Goal: Transaction & Acquisition: Purchase product/service

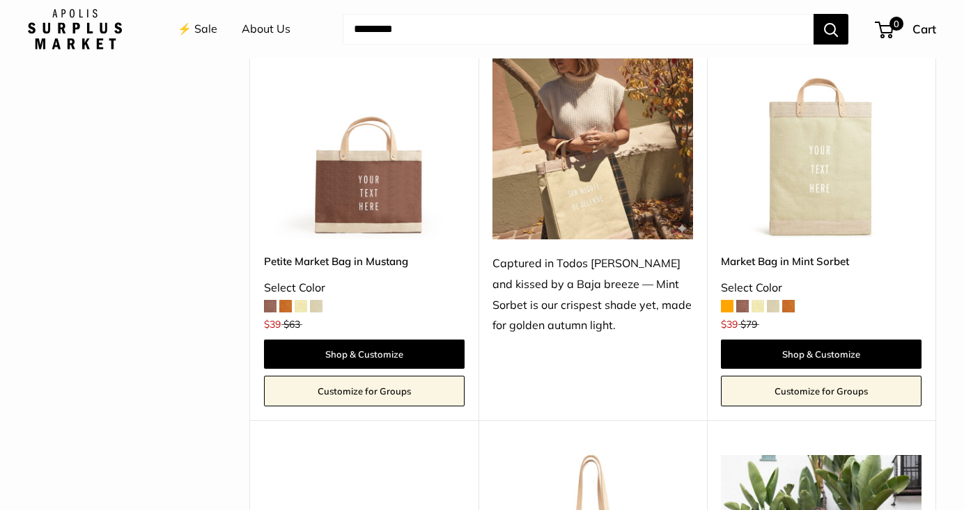
scroll to position [707, 0]
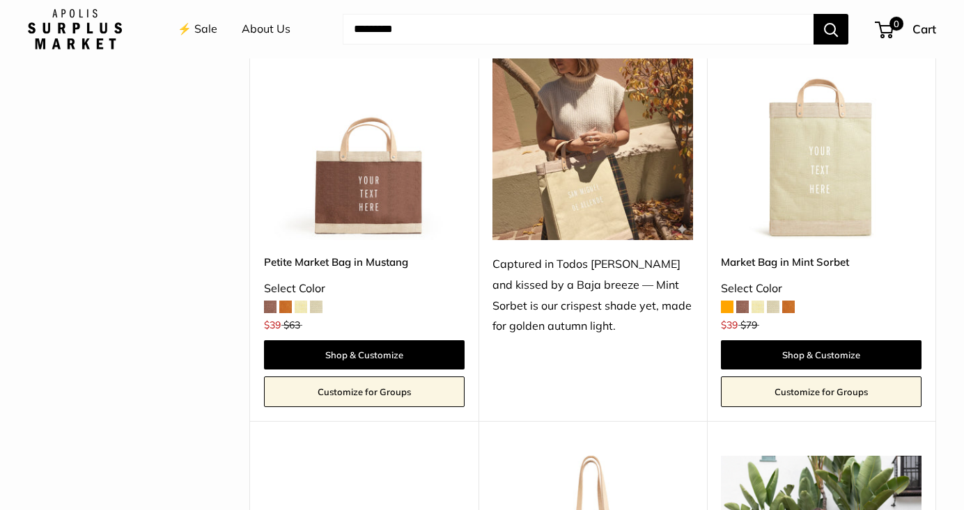
click at [773, 310] on span at bounding box center [773, 307] width 13 height 13
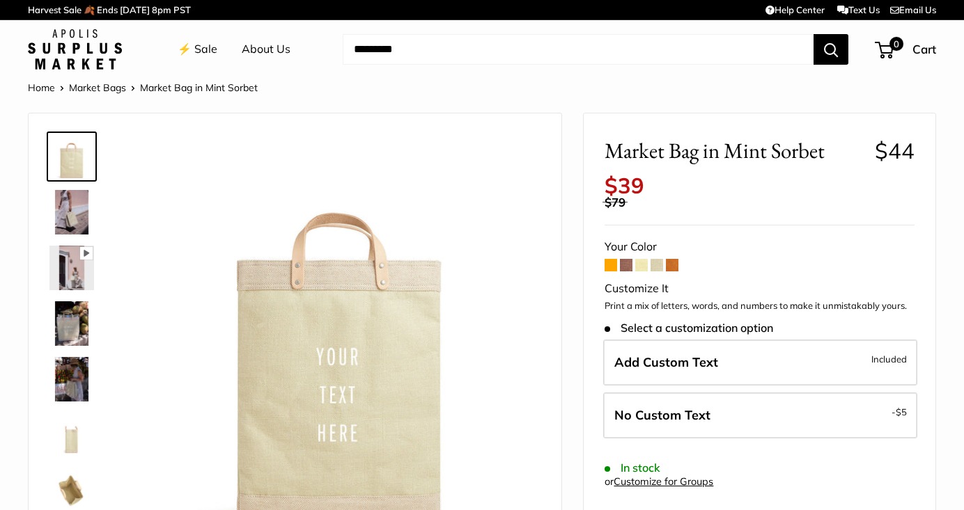
click at [606, 268] on span at bounding box center [610, 265] width 13 height 13
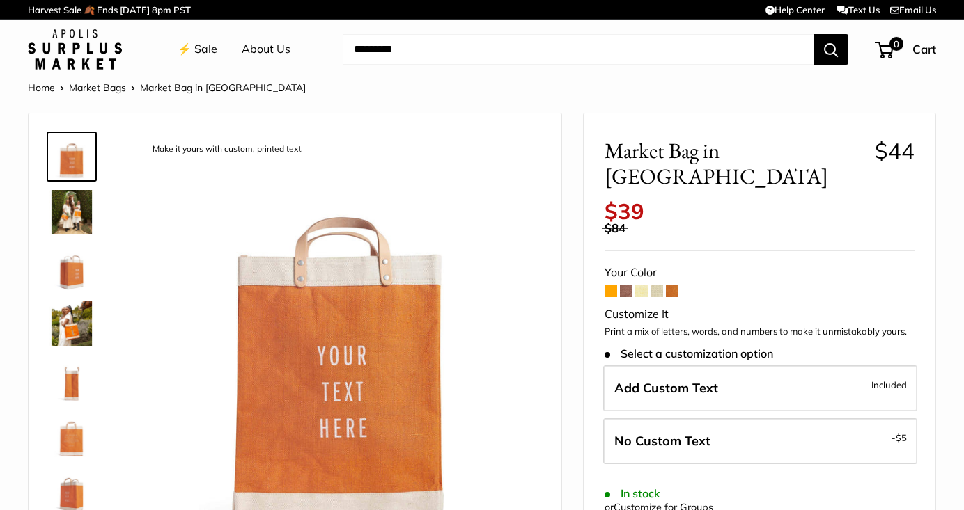
click at [629, 285] on span at bounding box center [626, 291] width 13 height 13
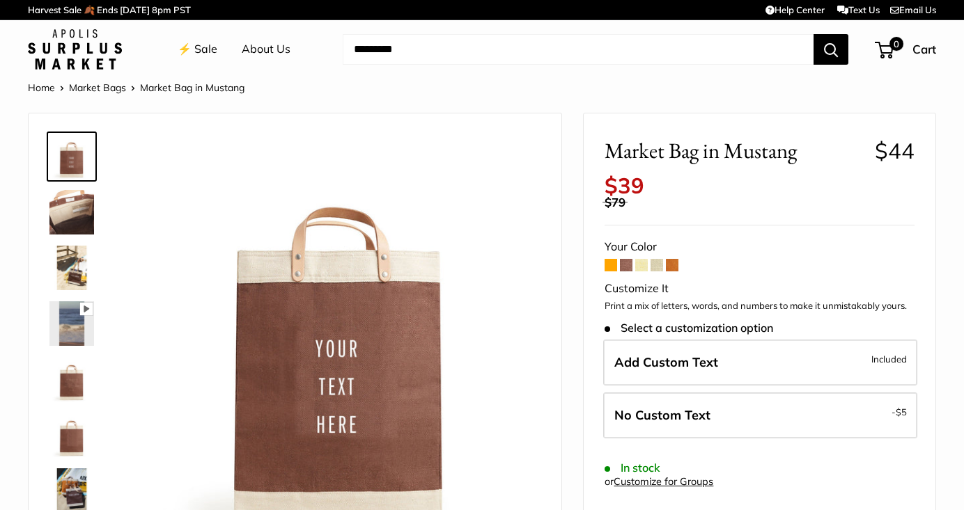
click at [644, 267] on span at bounding box center [641, 265] width 13 height 13
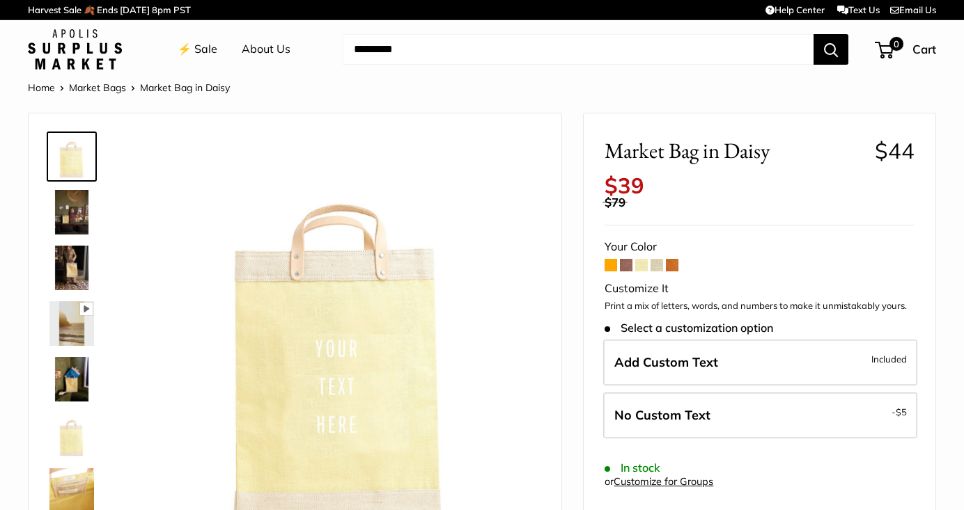
click at [661, 267] on span at bounding box center [656, 265] width 13 height 13
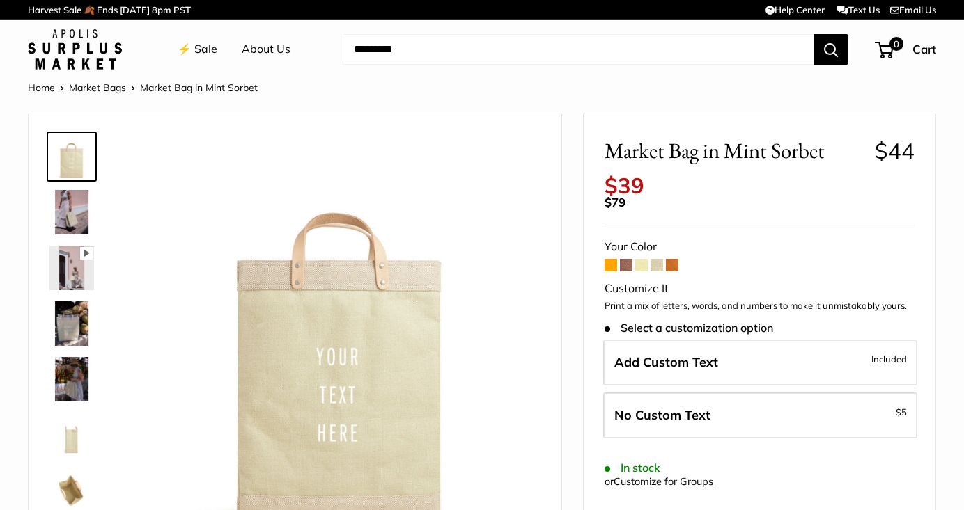
click at [677, 267] on span at bounding box center [672, 265] width 13 height 13
click at [105, 92] on link "Market Bags" at bounding box center [97, 87] width 57 height 13
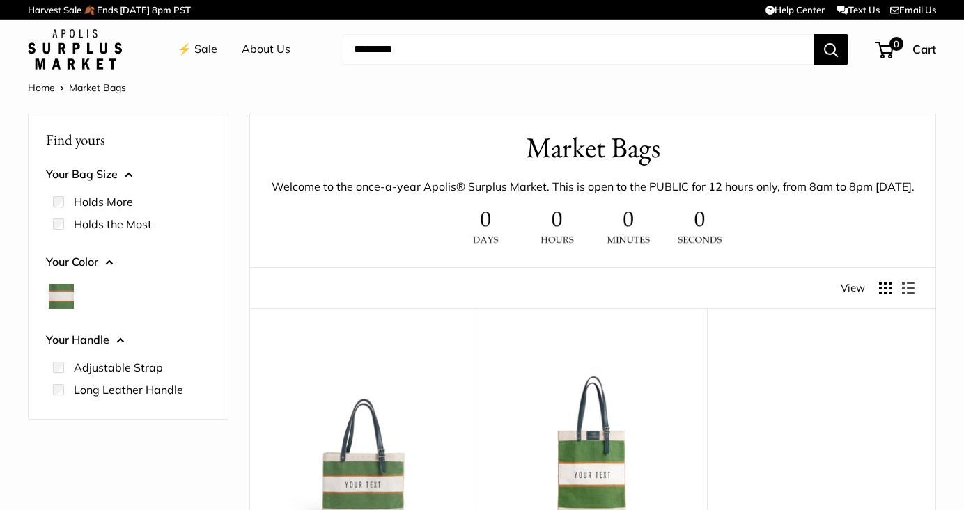
click at [197, 49] on link "⚡️ Sale" at bounding box center [198, 49] width 40 height 21
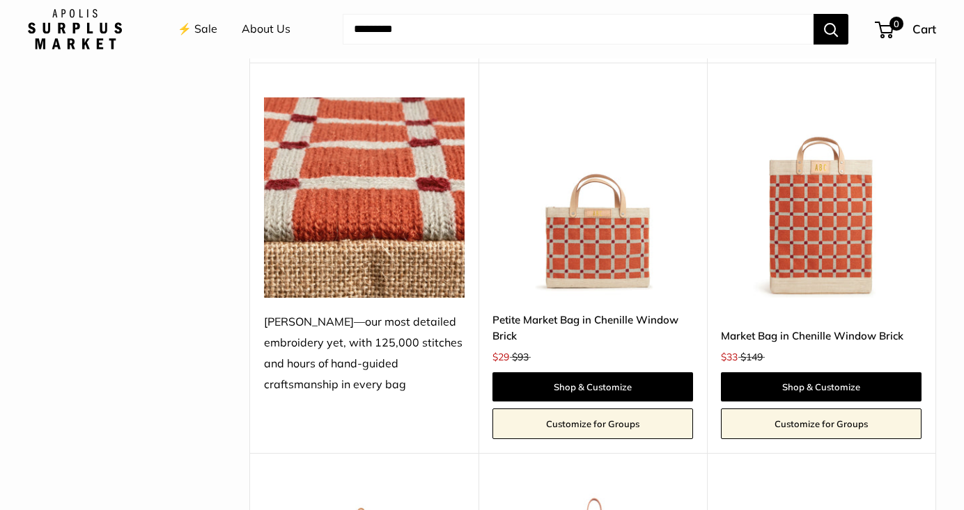
scroll to position [3136, 0]
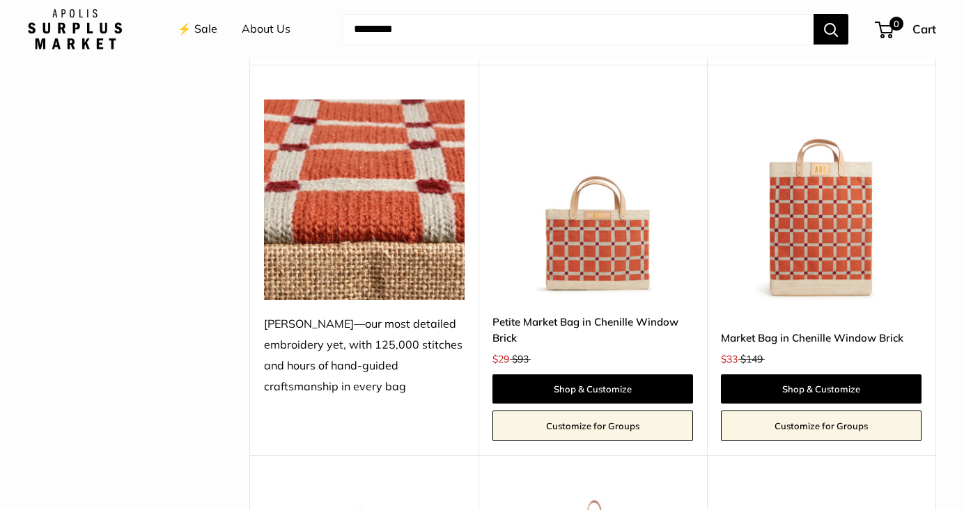
click at [0, 0] on img at bounding box center [0, 0] width 0 height 0
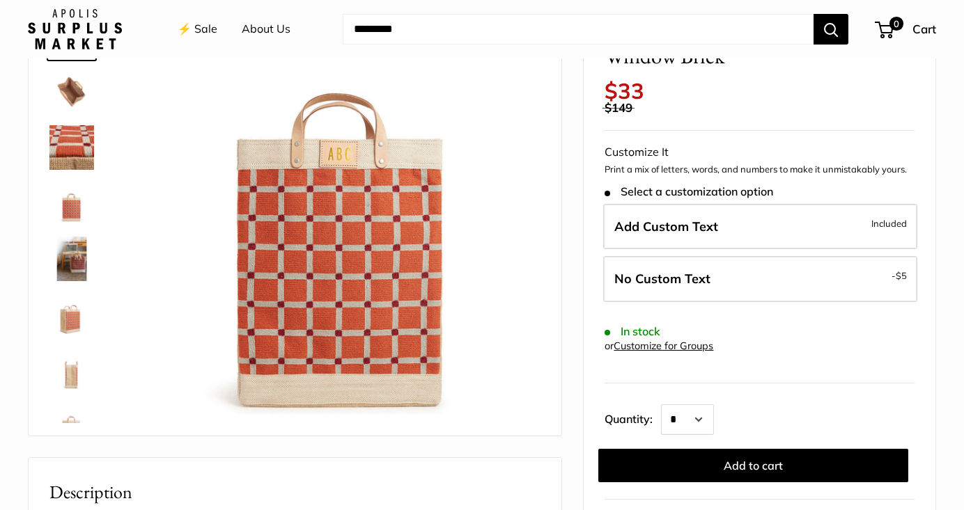
scroll to position [120, 0]
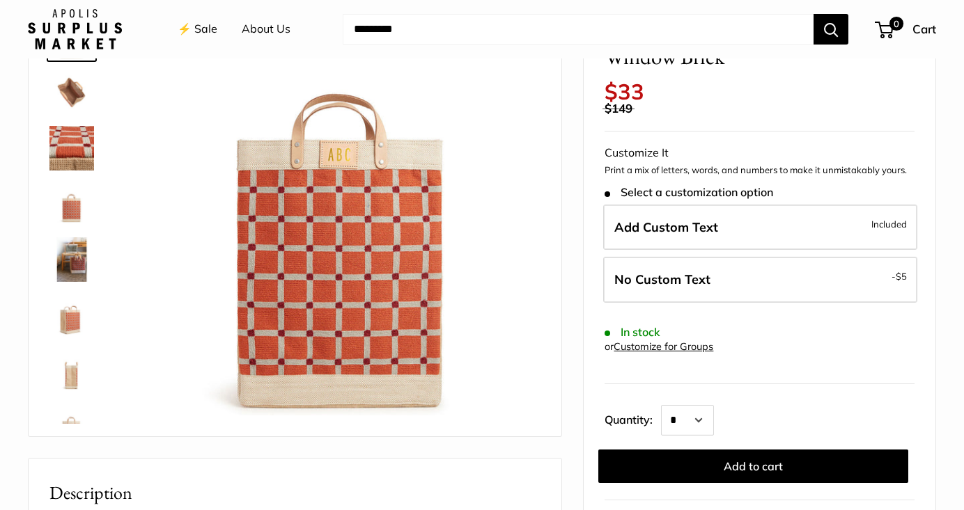
click at [71, 142] on img at bounding box center [71, 148] width 45 height 45
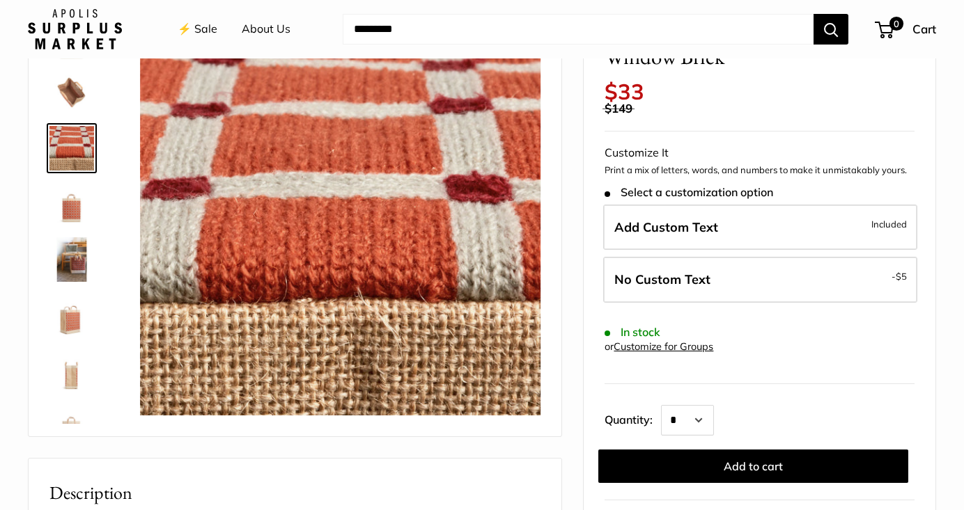
click at [72, 82] on img at bounding box center [71, 92] width 45 height 45
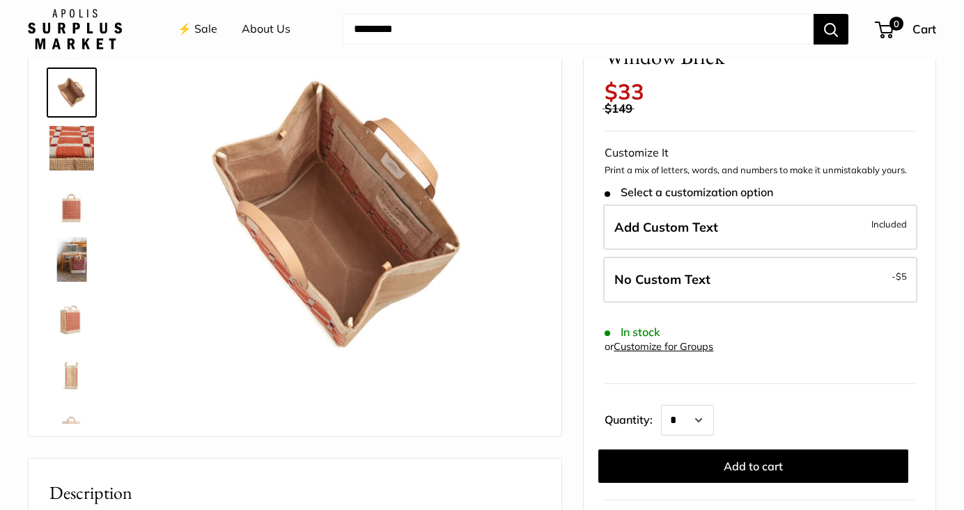
click at [72, 205] on img at bounding box center [71, 204] width 45 height 45
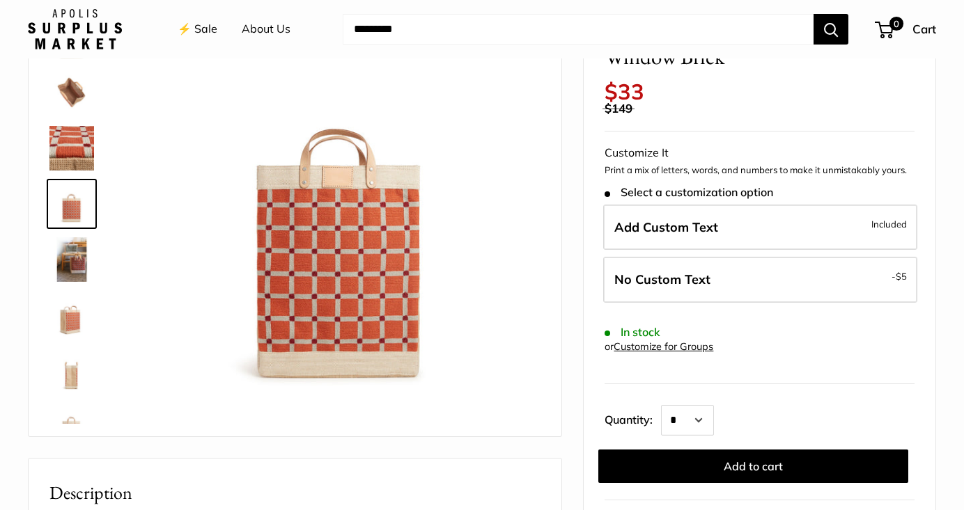
click at [70, 269] on img at bounding box center [71, 259] width 45 height 45
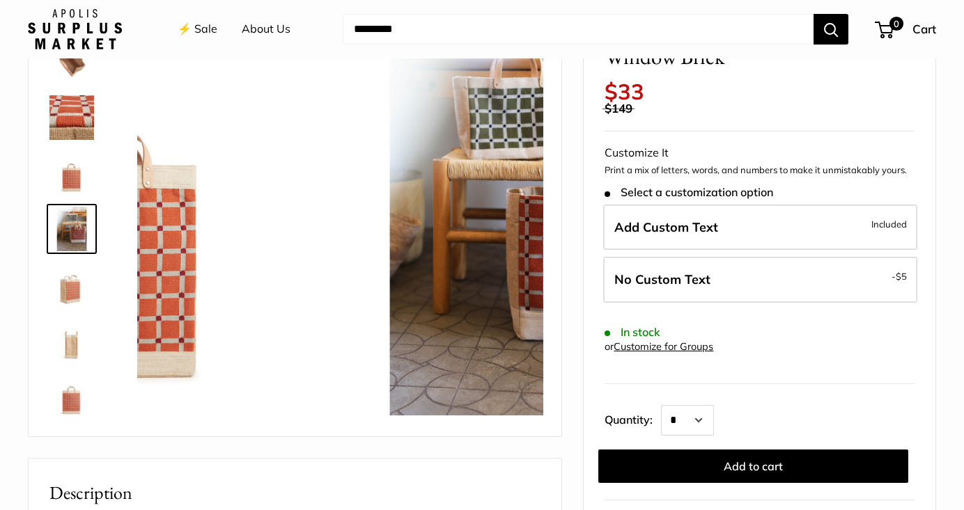
scroll to position [43, 0]
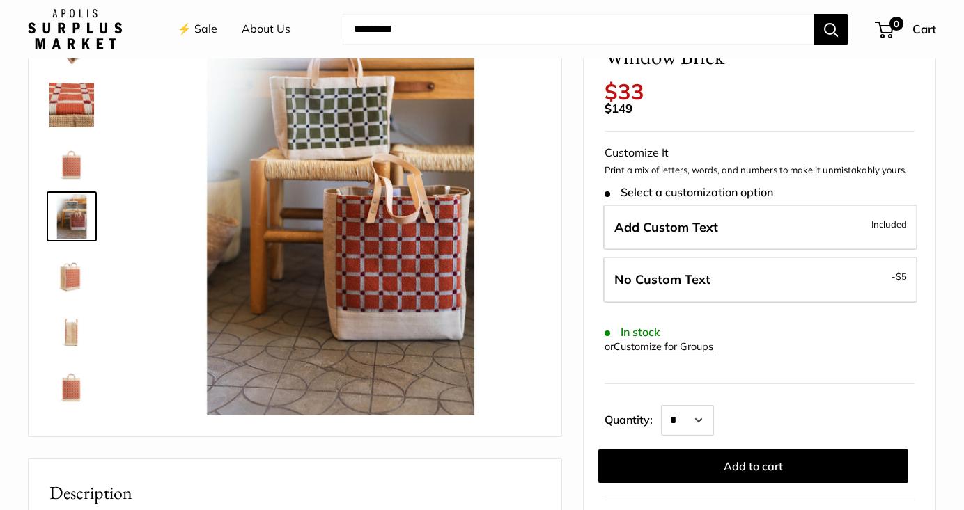
click at [65, 279] on img at bounding box center [71, 272] width 45 height 45
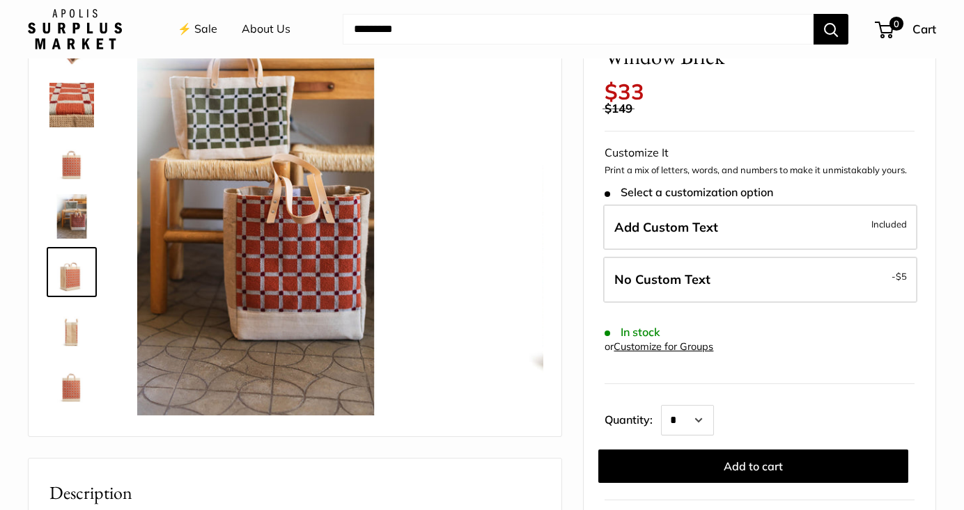
scroll to position [99, 0]
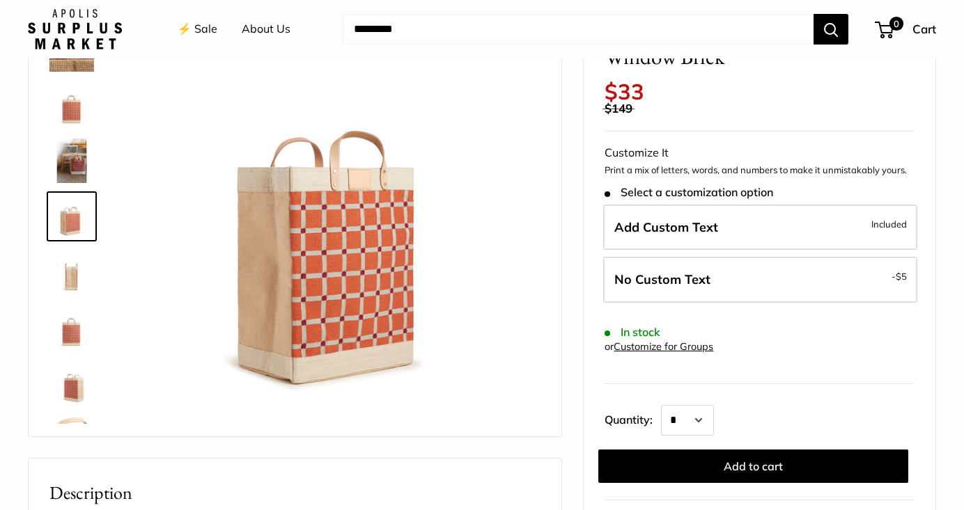
click at [70, 289] on img at bounding box center [71, 272] width 45 height 45
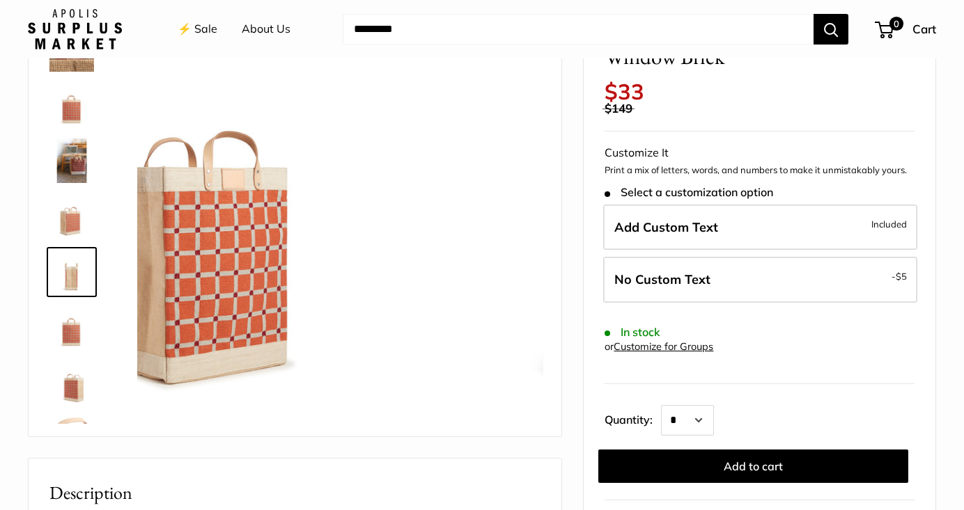
scroll to position [145, 0]
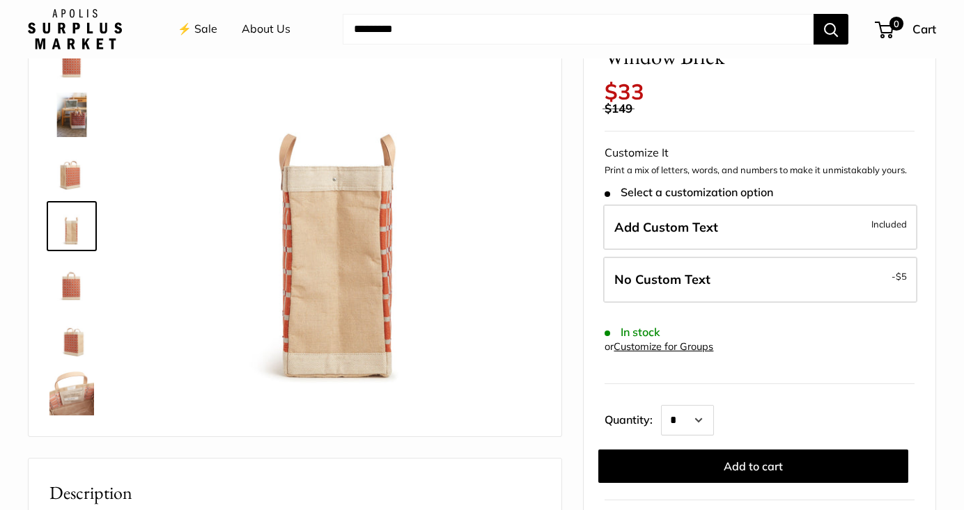
click at [72, 304] on link at bounding box center [72, 282] width 50 height 50
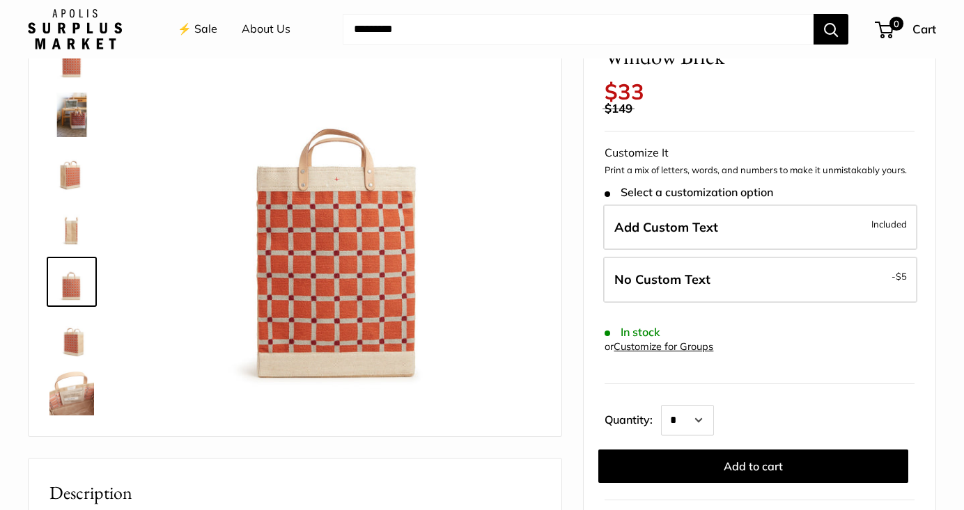
click at [73, 380] on img at bounding box center [71, 393] width 45 height 45
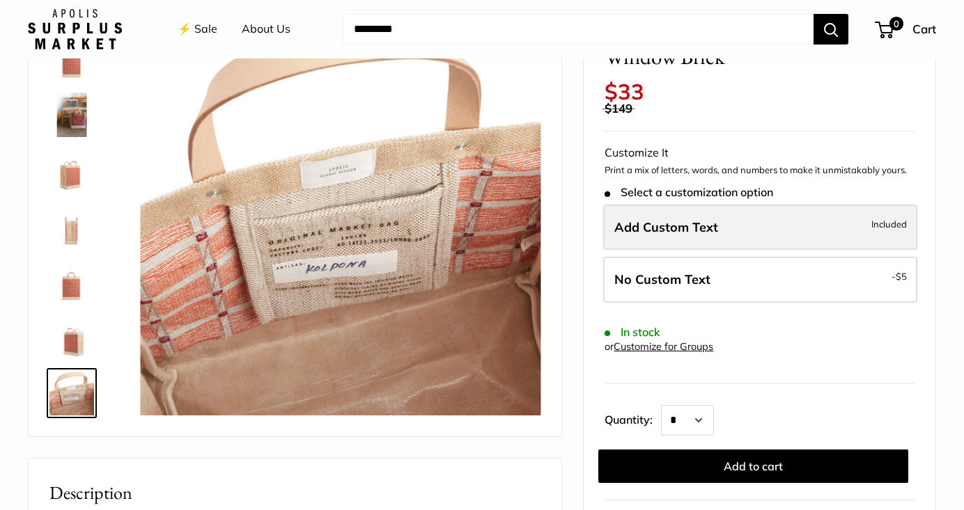
click at [746, 230] on label "Add Custom Text Included" at bounding box center [760, 228] width 314 height 46
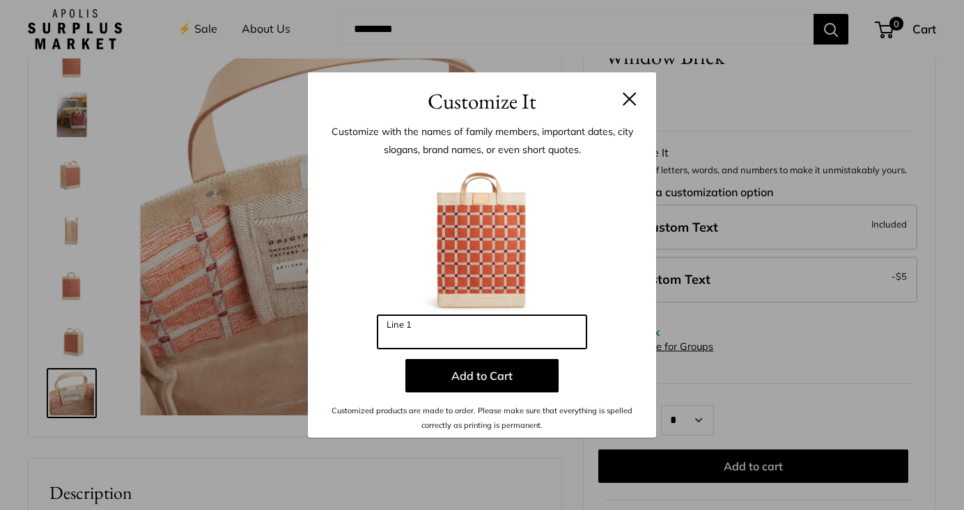
click at [430, 328] on input "Line 1" at bounding box center [481, 331] width 209 height 33
click at [630, 272] on div at bounding box center [482, 238] width 306 height 153
click at [419, 336] on input "***" at bounding box center [481, 331] width 209 height 33
type input "*"
type input "***"
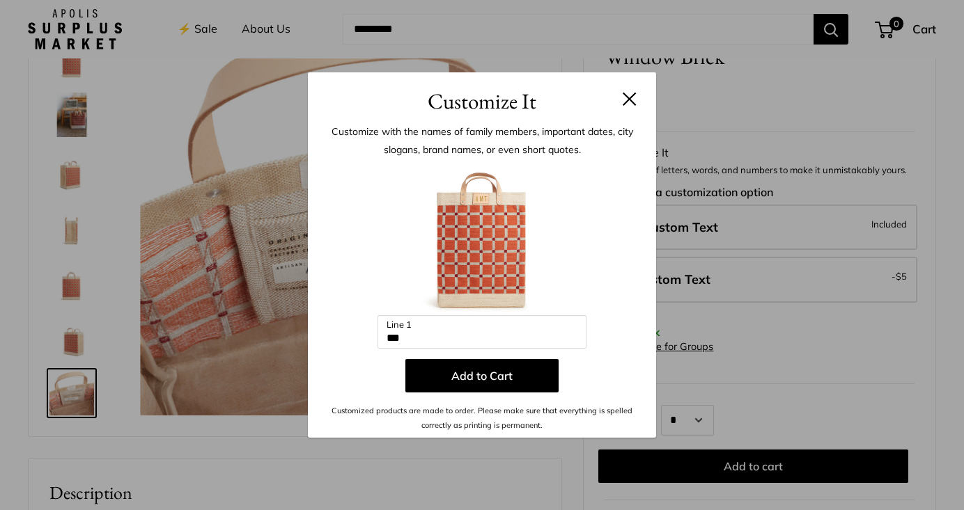
click at [621, 340] on div "Enter 3 letters *** Line 1 Add to Cart Customized products are made to order. P…" at bounding box center [482, 297] width 306 height 270
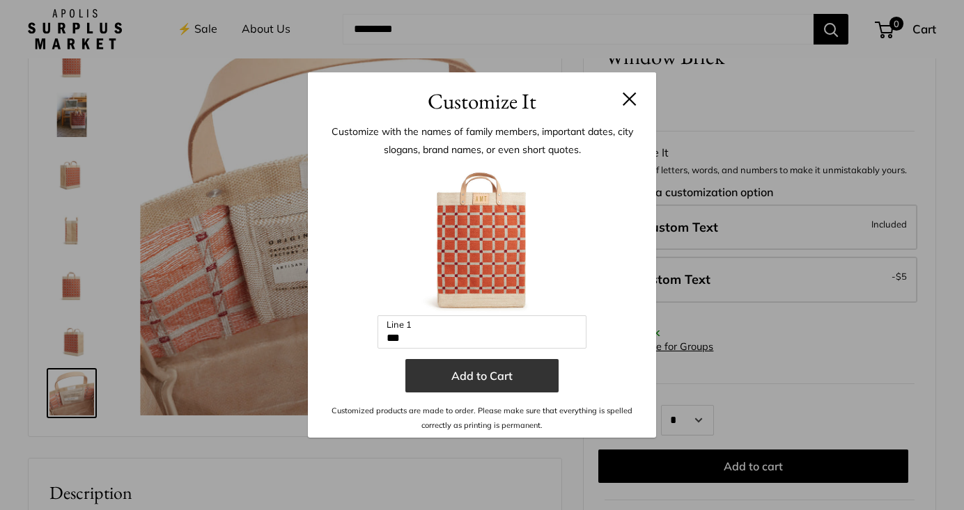
click at [500, 368] on button "Add to Cart" at bounding box center [481, 375] width 153 height 33
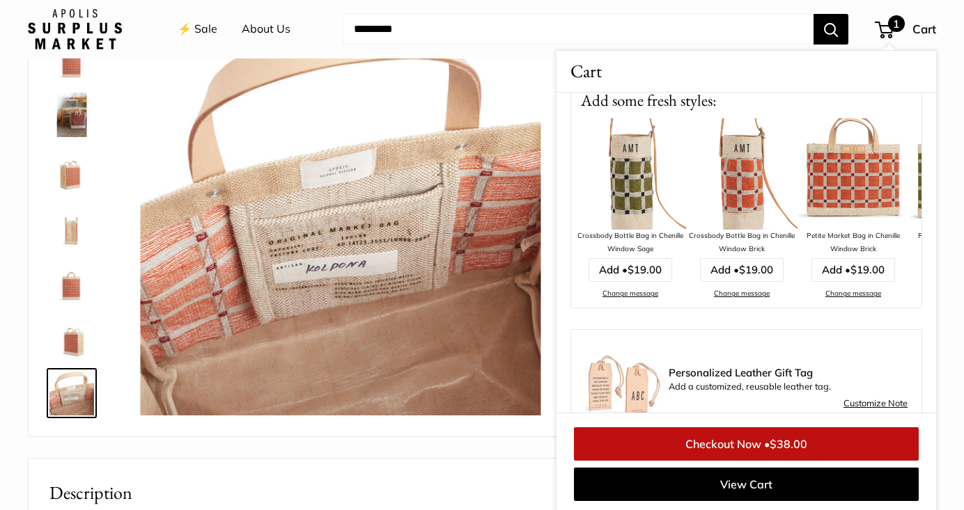
scroll to position [0, 0]
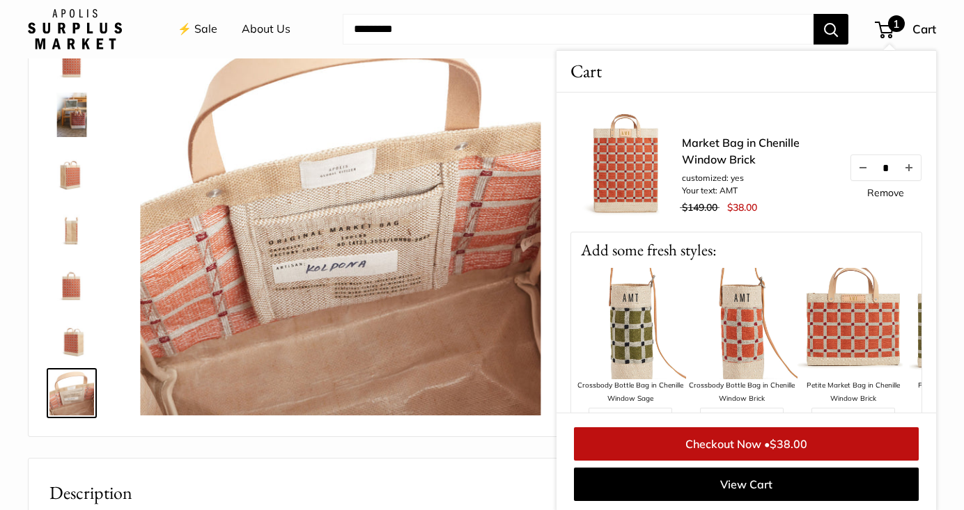
click at [788, 440] on span "$38.00" at bounding box center [788, 444] width 38 height 14
